Goal: Information Seeking & Learning: Learn about a topic

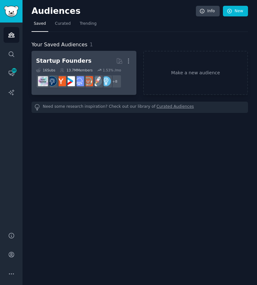
click at [108, 60] on h2 "Startup Founders More" at bounding box center [84, 60] width 96 height 11
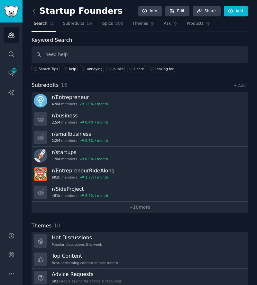
type input "need help"
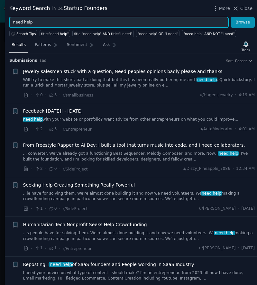
click at [56, 23] on input "need help" at bounding box center [118, 22] width 219 height 11
type input "q"
type input "problem"
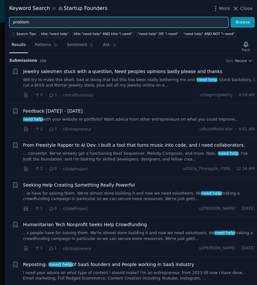
click at [231, 17] on button "Browse" at bounding box center [243, 22] width 24 height 11
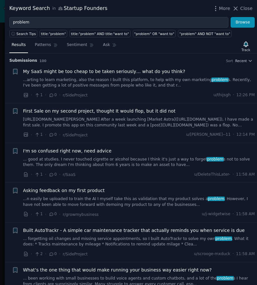
click at [93, 83] on link "...arting to learn marketing, also the reason I built this platform, to help wi…" at bounding box center [139, 82] width 232 height 11
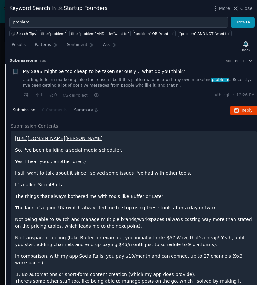
click at [87, 74] on span "My SaaS might be too cheap to be taken seriously… what do you think?" at bounding box center [104, 71] width 162 height 7
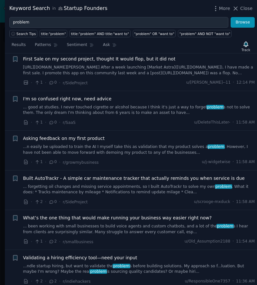
scroll to position [53, 0]
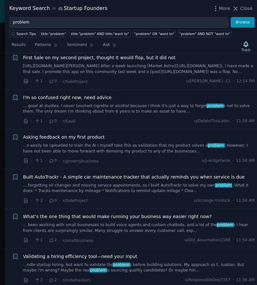
click at [93, 110] on link "... good at studies. I never touched cigrette or alcohol because I think it's j…" at bounding box center [139, 108] width 232 height 11
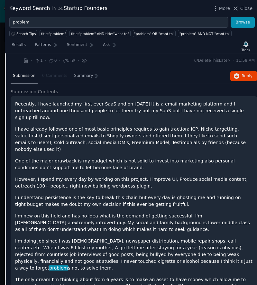
scroll to position [115, 0]
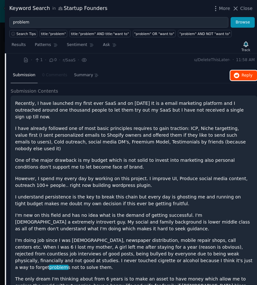
click at [242, 76] on span "Reply on Reddit" at bounding box center [247, 76] width 11 height 6
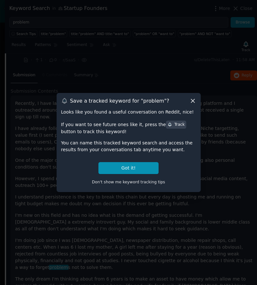
click at [193, 100] on icon at bounding box center [193, 101] width 4 height 4
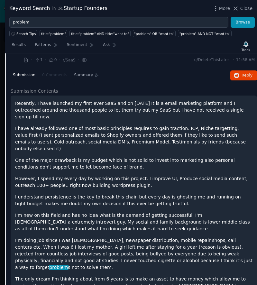
click at [120, 125] on p "I have already followed one of most basic principles requires to gain traction:…" at bounding box center [134, 138] width 238 height 27
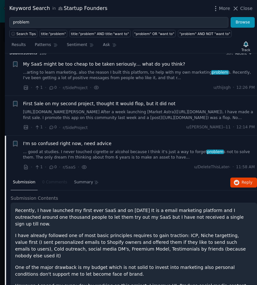
scroll to position [0, 0]
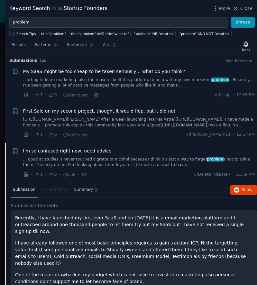
click at [109, 162] on link "... good at studies. I never touched cigrette or alcohol because I think it's j…" at bounding box center [139, 162] width 232 height 11
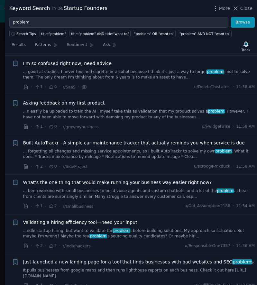
scroll to position [90, 0]
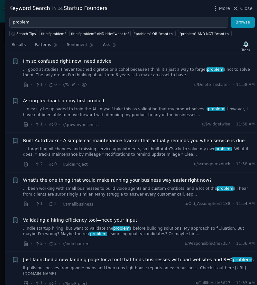
click at [116, 108] on link "...n easily be uploaded to train the AI I myself take this as validation that m…" at bounding box center [139, 112] width 232 height 11
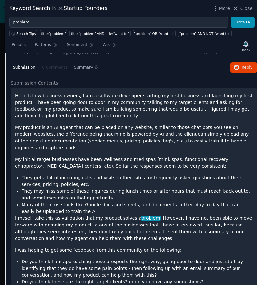
scroll to position [163, 0]
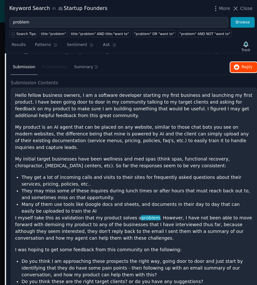
click at [242, 70] on span "Reply on Reddit" at bounding box center [247, 67] width 11 height 6
